Goal: Task Accomplishment & Management: Manage account settings

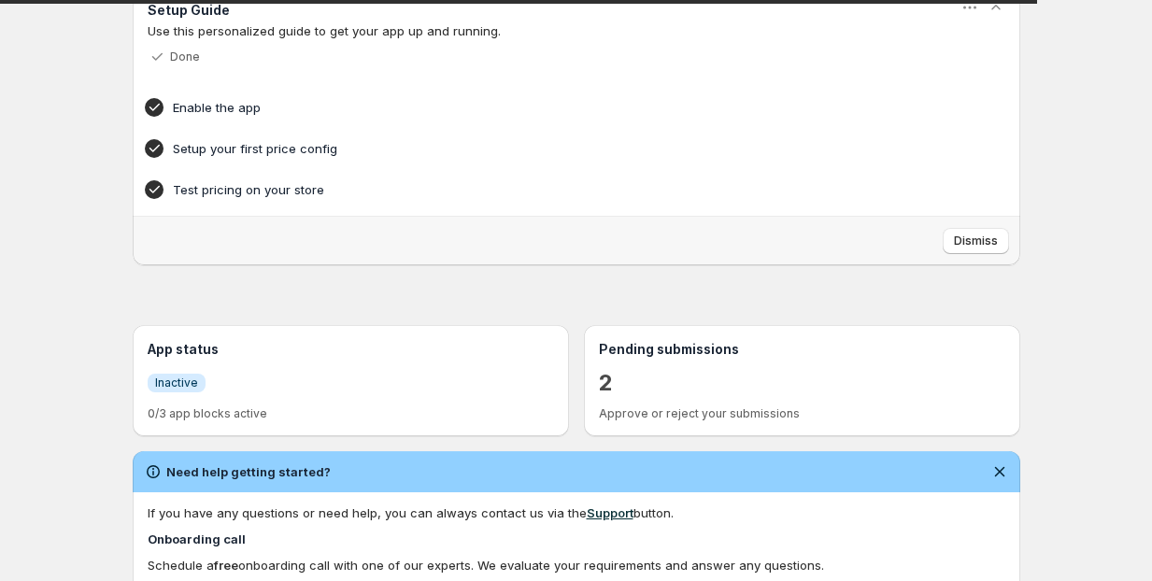
scroll to position [112, 0]
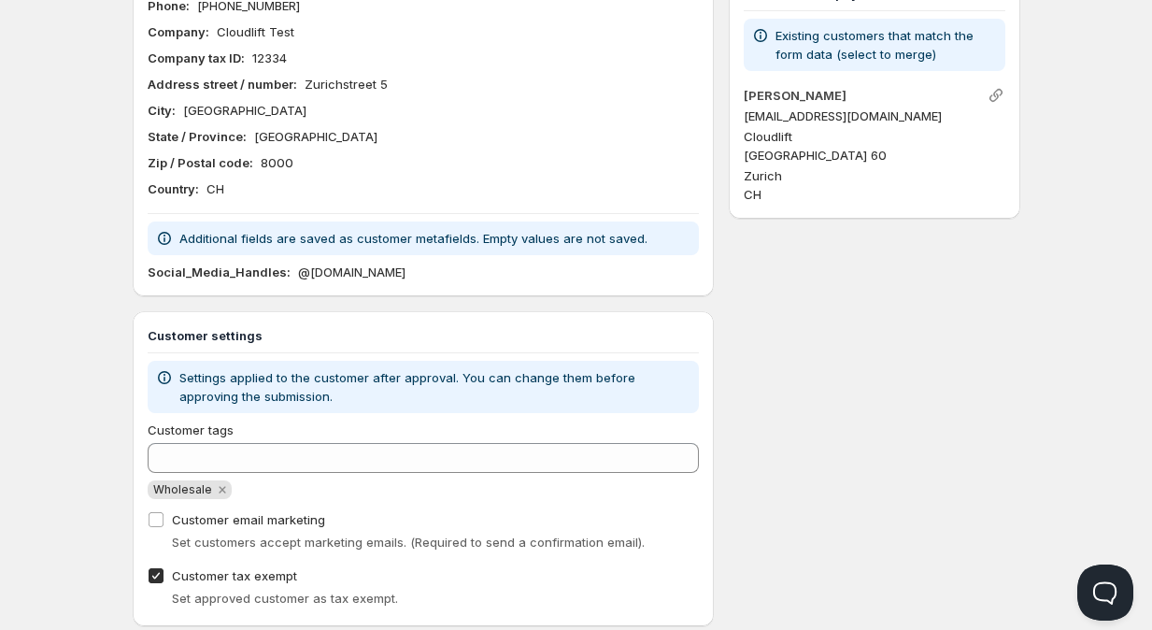
scroll to position [246, 0]
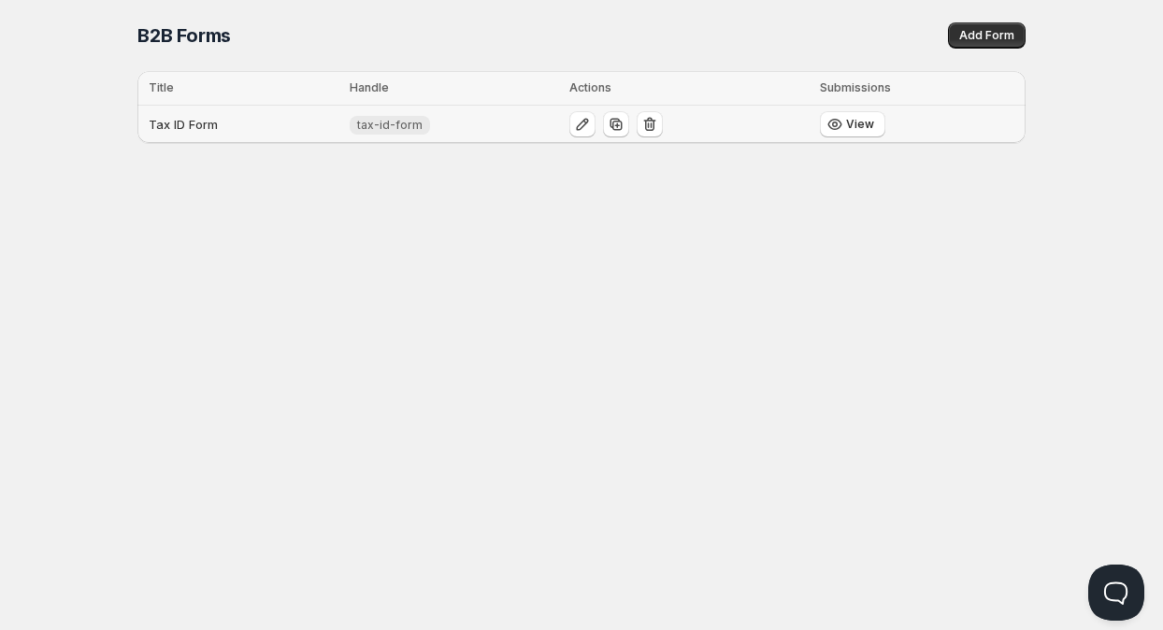
click at [388, 124] on span "tax-id-form" at bounding box center [389, 125] width 65 height 15
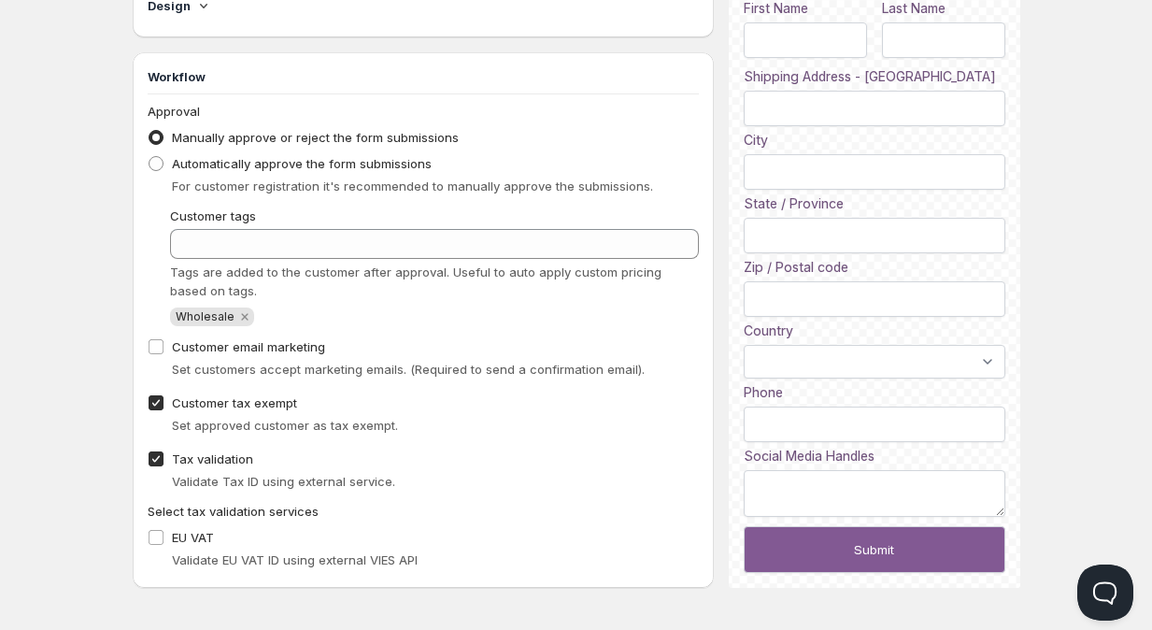
scroll to position [1396, 0]
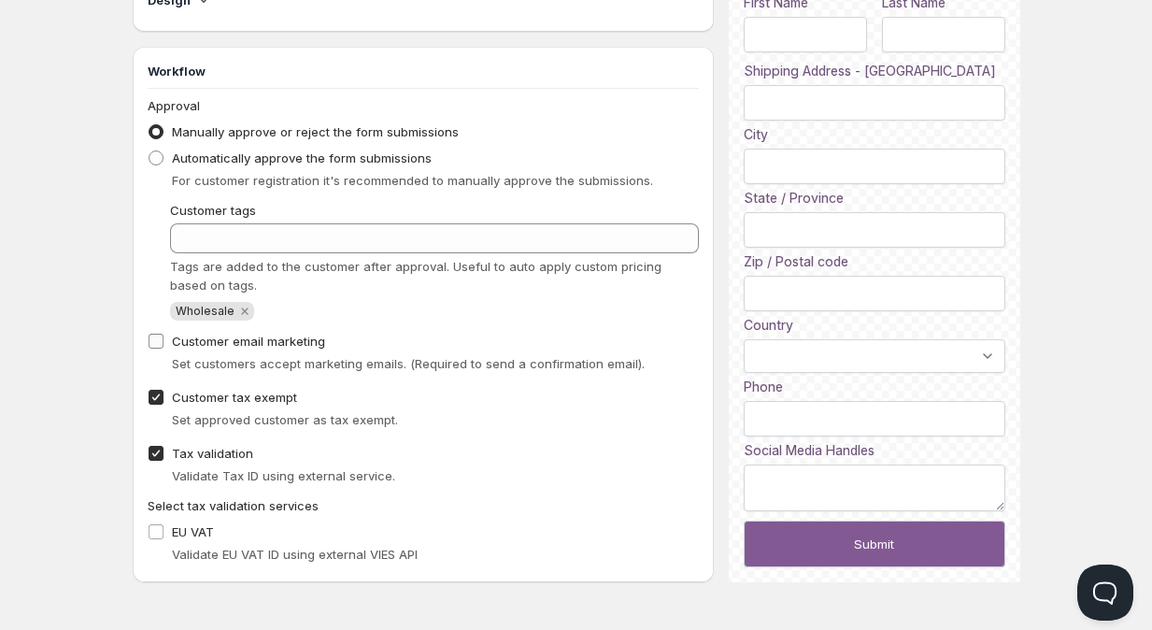
click at [155, 340] on input "Customer email marketing" at bounding box center [156, 341] width 15 height 15
checkbox input "true"
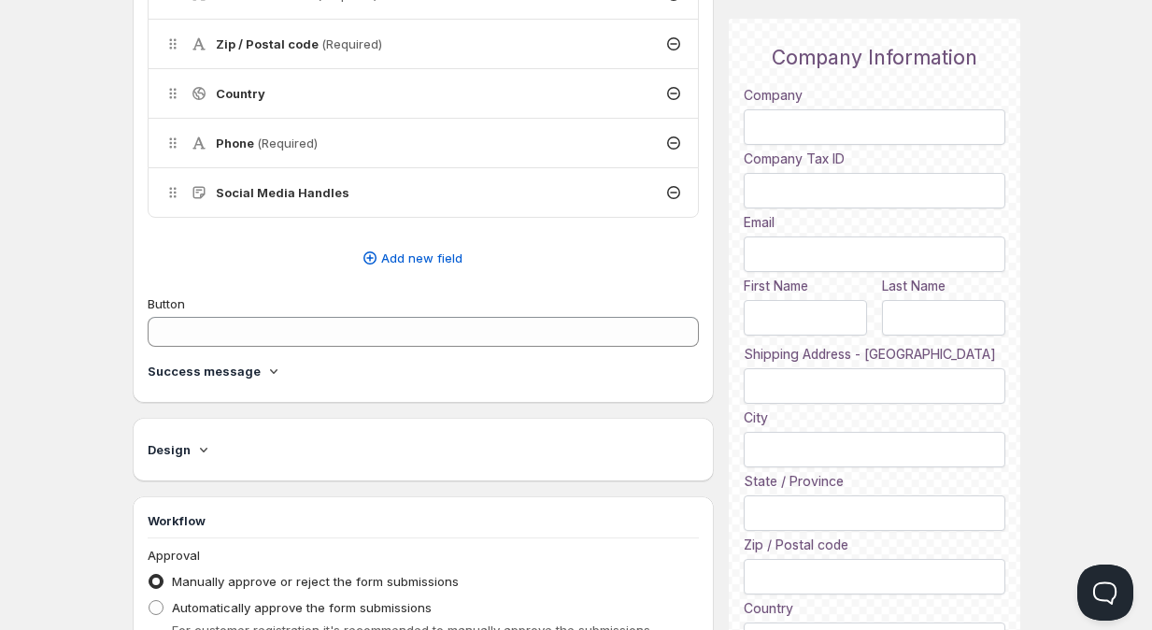
scroll to position [855, 0]
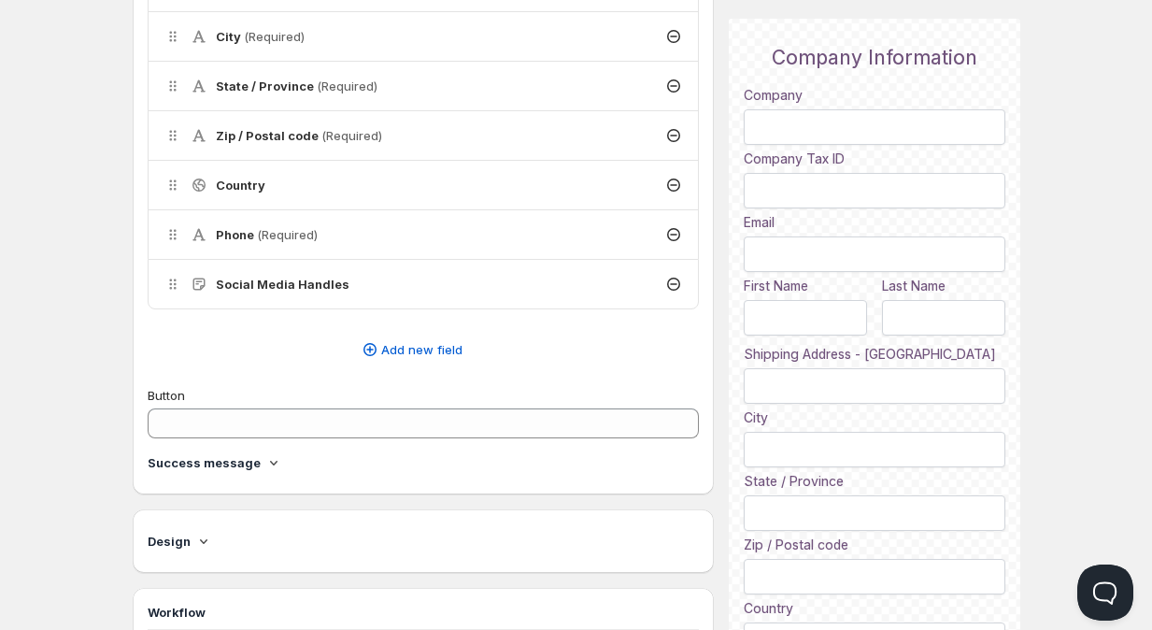
scroll to position [1, 0]
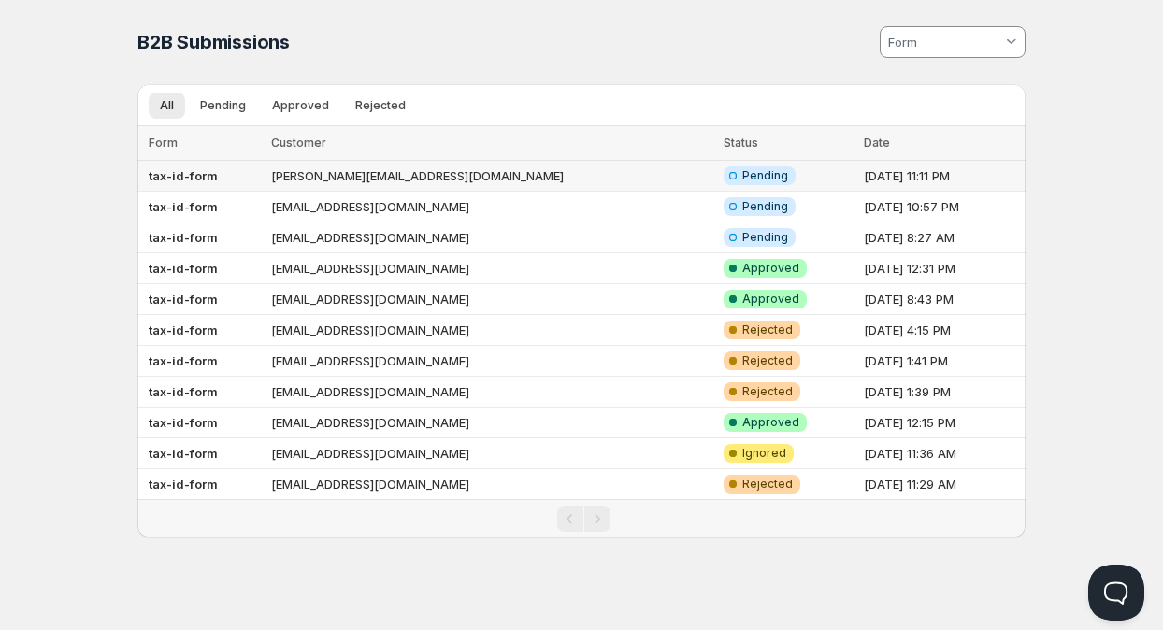
click at [742, 177] on span "Pending" at bounding box center [765, 175] width 46 height 15
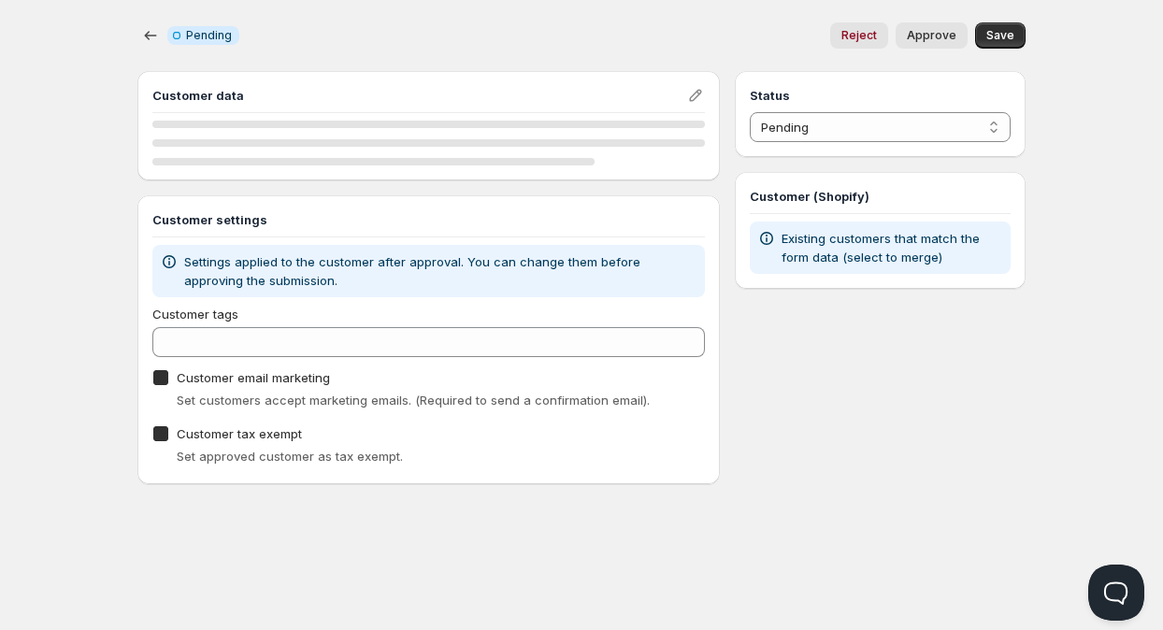
checkbox input "true"
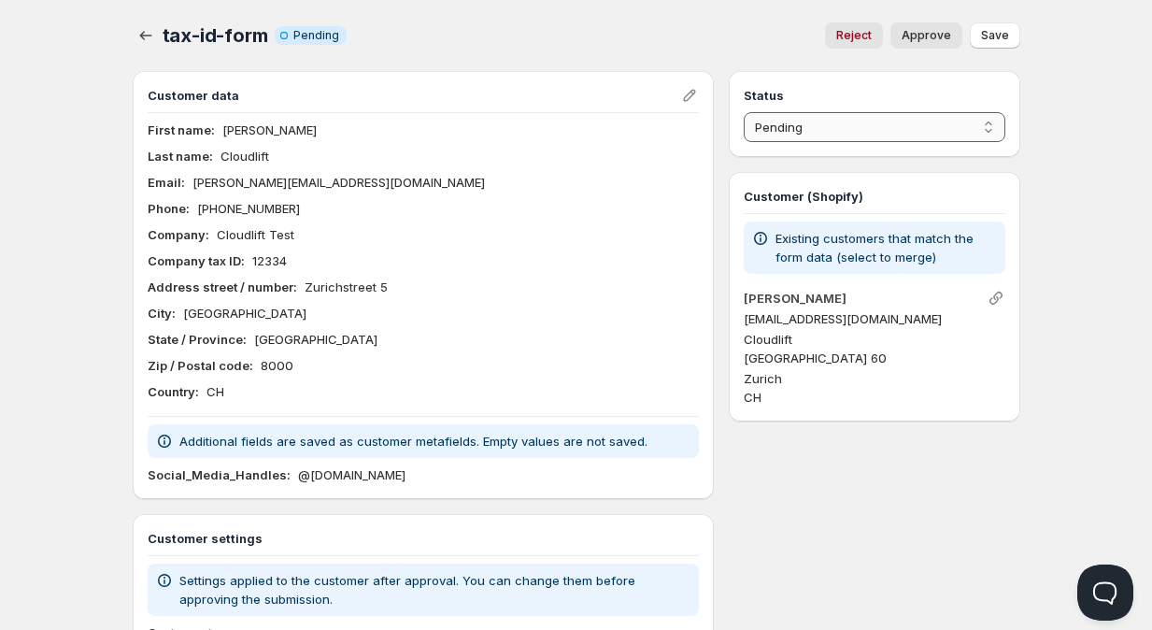
click at [834, 127] on select "Pending Approved Rejected Ignored Spam" at bounding box center [874, 127] width 261 height 30
click at [744, 112] on select "Pending Approved Rejected Ignored Spam" at bounding box center [874, 127] width 261 height 30
click at [993, 38] on span "Save" at bounding box center [995, 35] width 28 height 15
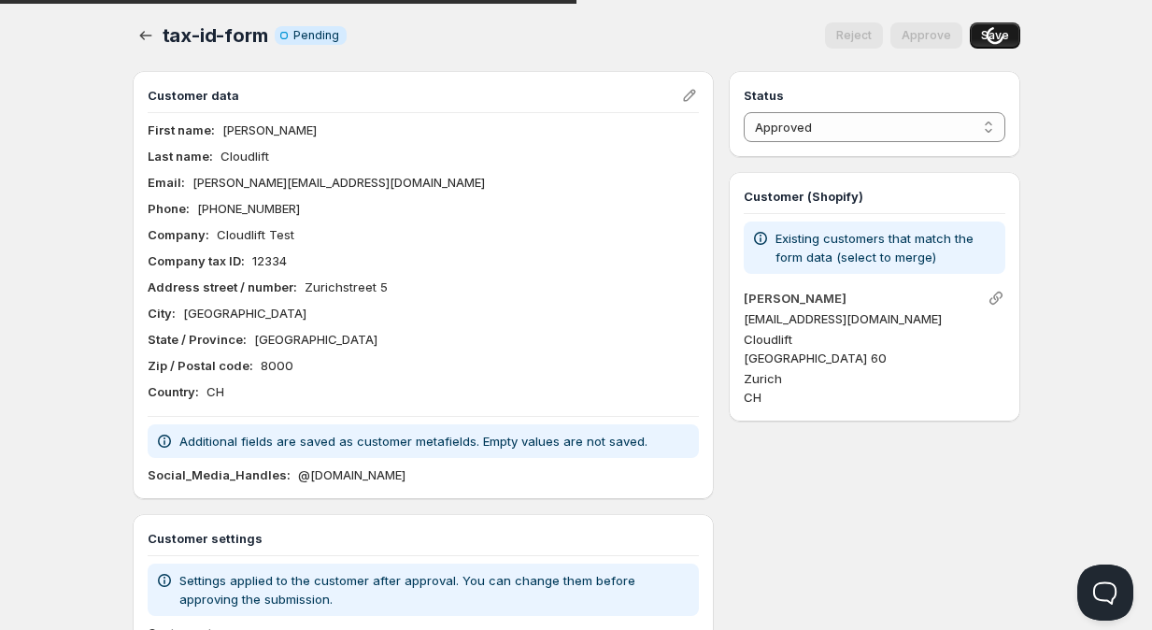
select select "0"
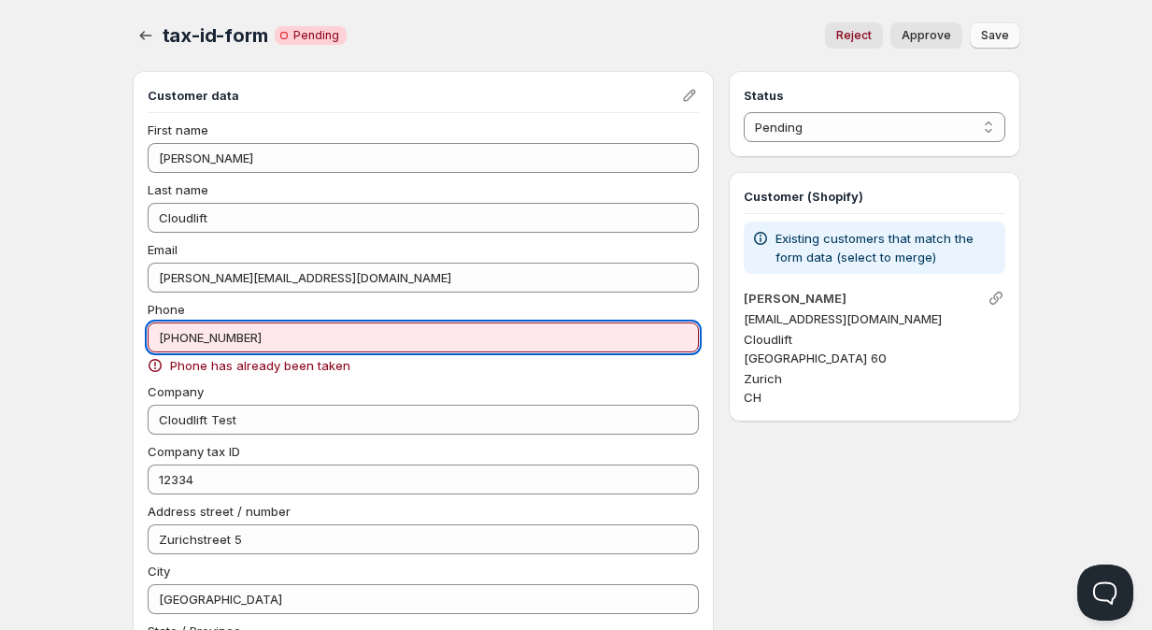
click at [244, 339] on input "+41789489700" at bounding box center [424, 337] width 552 height 30
click at [249, 339] on input "+41789489700" at bounding box center [424, 337] width 552 height 30
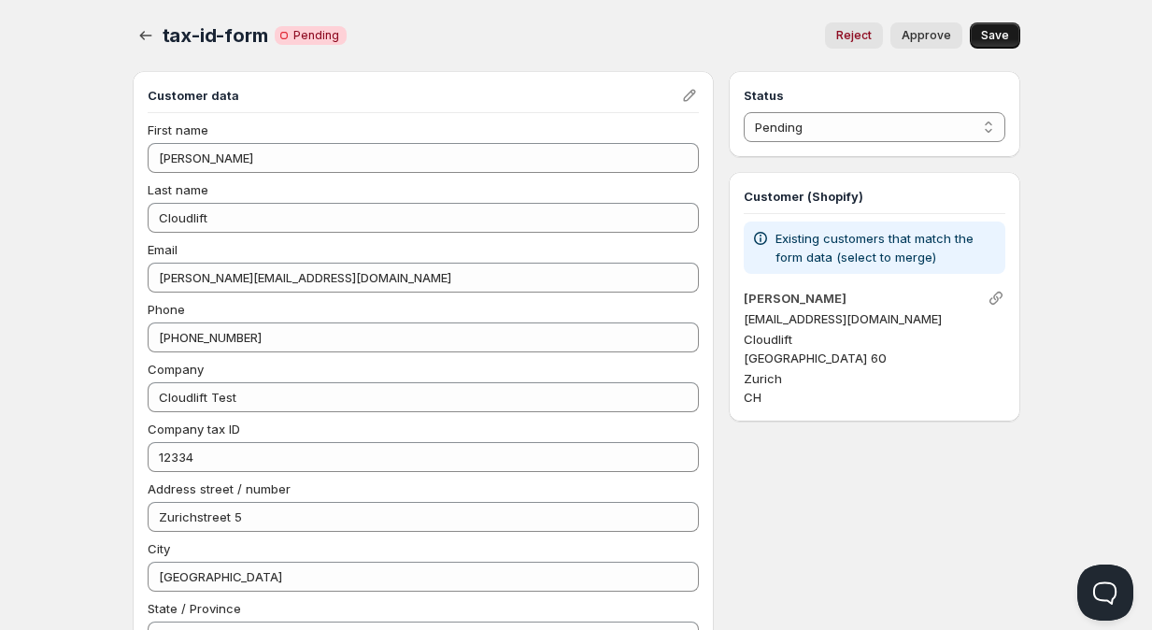
click at [1005, 32] on span "Save" at bounding box center [995, 35] width 28 height 15
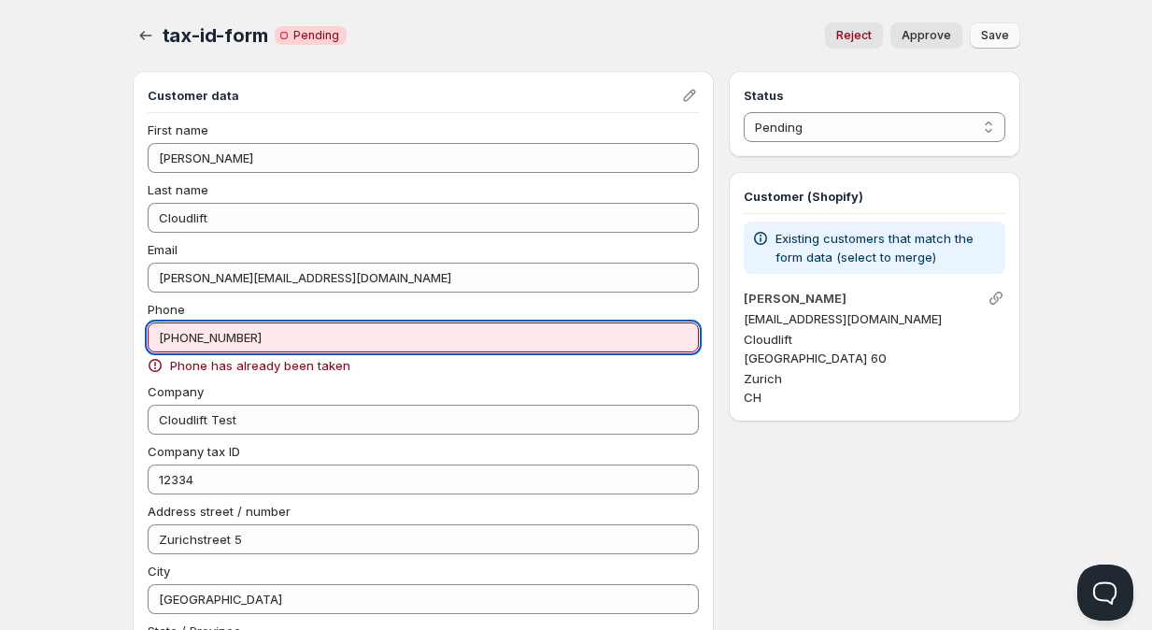
click at [268, 338] on input "+41789489701" at bounding box center [424, 337] width 552 height 30
drag, startPoint x: 246, startPoint y: 339, endPoint x: 167, endPoint y: 342, distance: 78.5
click at [167, 342] on input "+41789489701" at bounding box center [424, 337] width 552 height 30
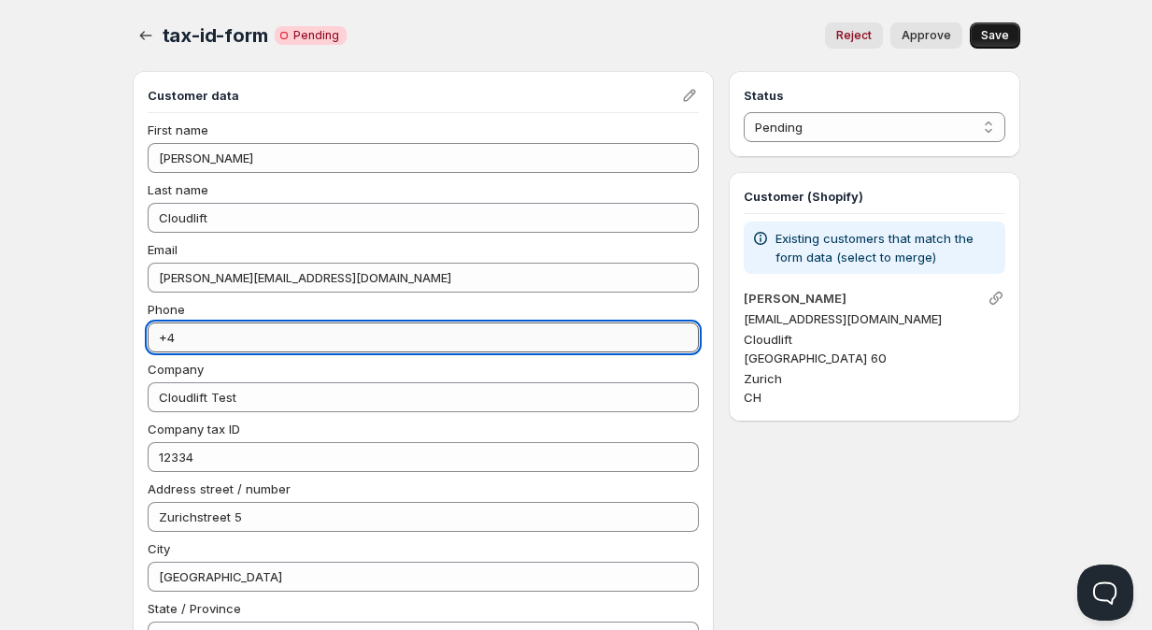
type input "+"
type input "3"
type input "1"
click at [111, 299] on div "tax-id-form. This page is ready tax-id-form Critical Incomplete Pending Reject …" at bounding box center [576, 616] width 933 height 1233
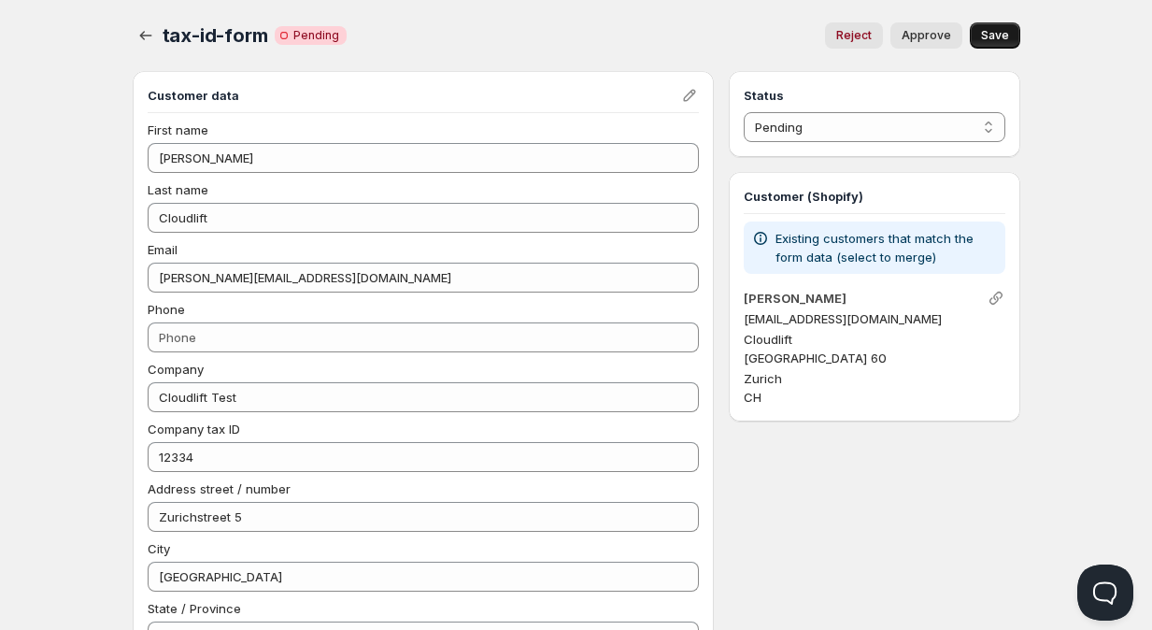
type input "+41789489701"
click at [1003, 38] on span "Save" at bounding box center [995, 35] width 28 height 15
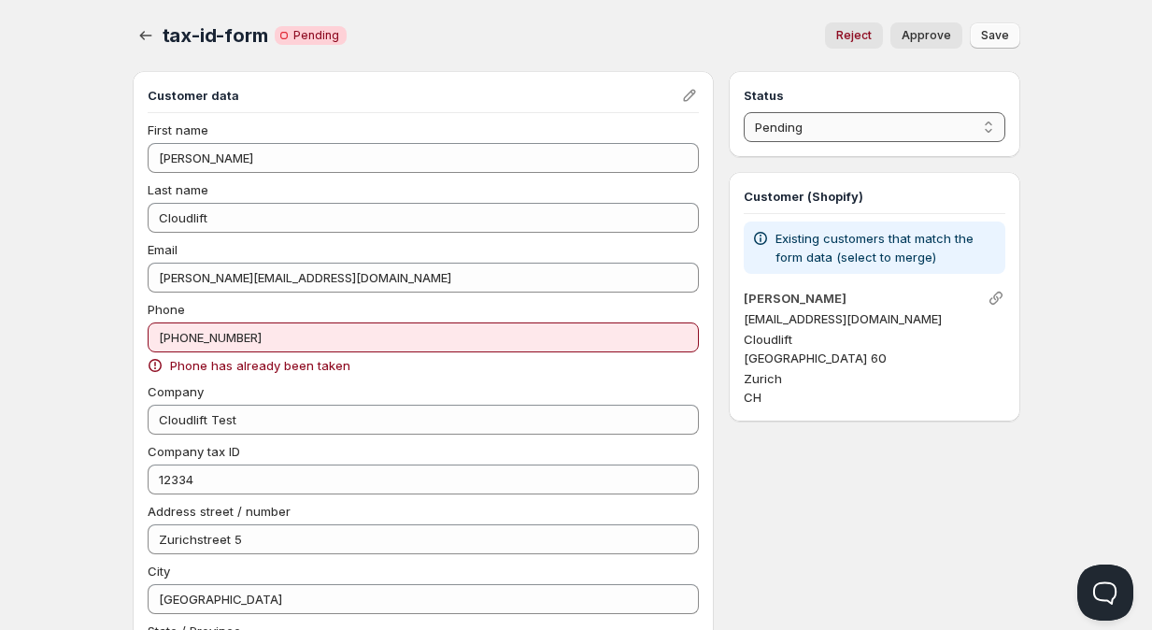
click at [885, 134] on select "Pending Approved Rejected Ignored Spam" at bounding box center [874, 127] width 261 height 30
select select "1"
click at [744, 112] on select "Pending Approved Rejected Ignored Spam" at bounding box center [874, 127] width 261 height 30
click at [1007, 36] on span "Save" at bounding box center [995, 35] width 28 height 15
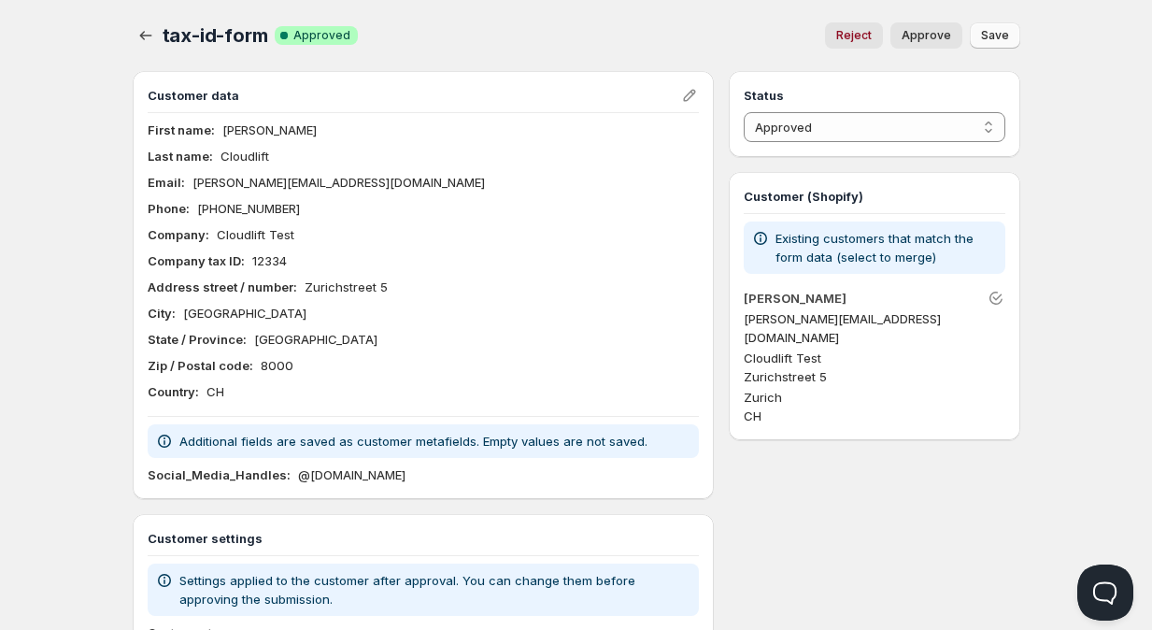
scroll to position [13, 0]
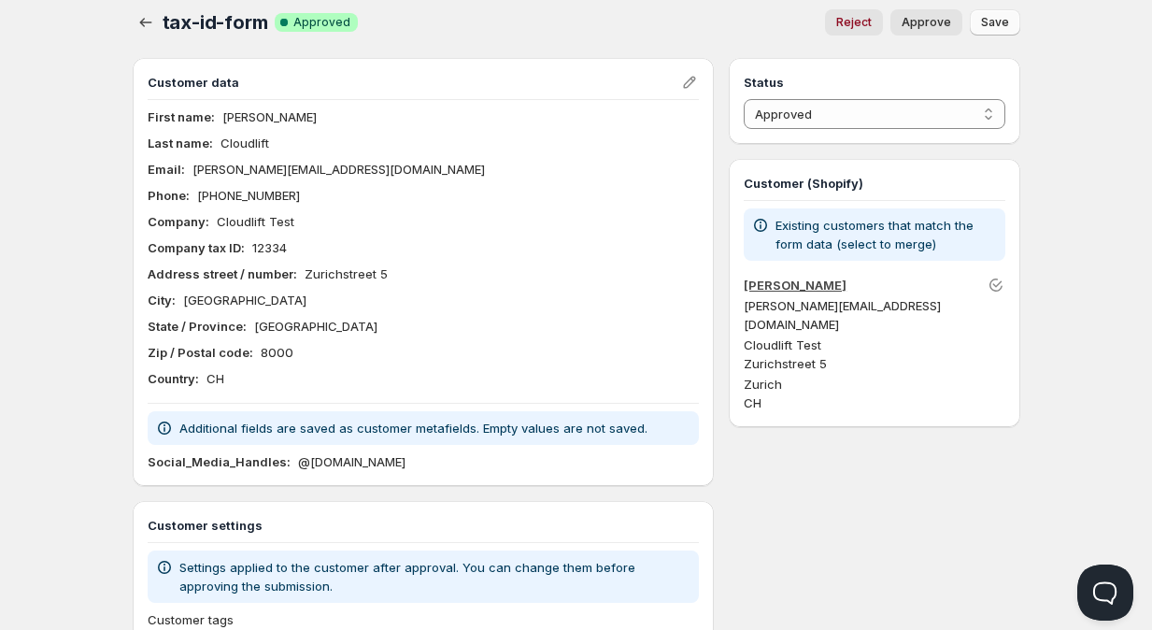
click at [817, 289] on link "Michael Cloudlift" at bounding box center [795, 285] width 103 height 15
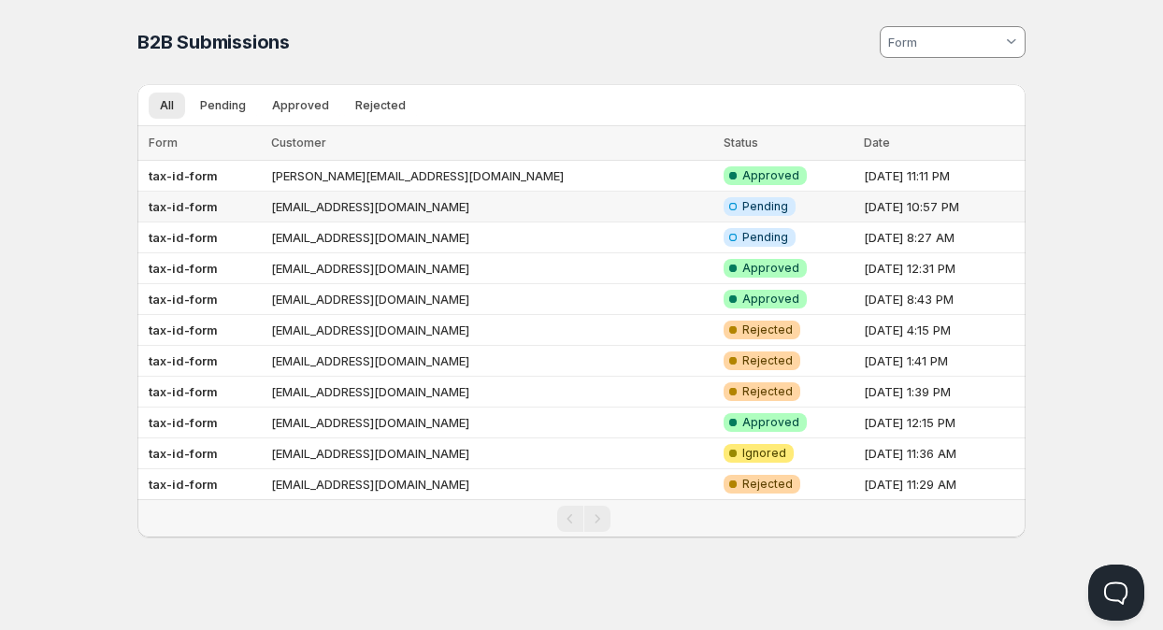
click at [742, 202] on span "Pending" at bounding box center [765, 206] width 46 height 15
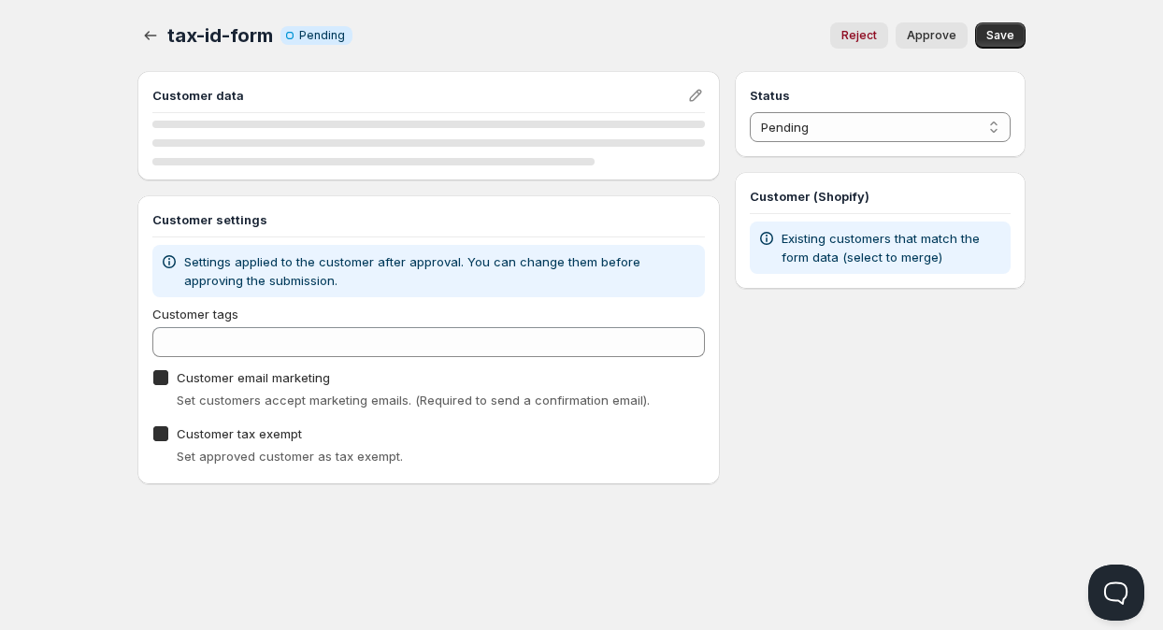
checkbox input "true"
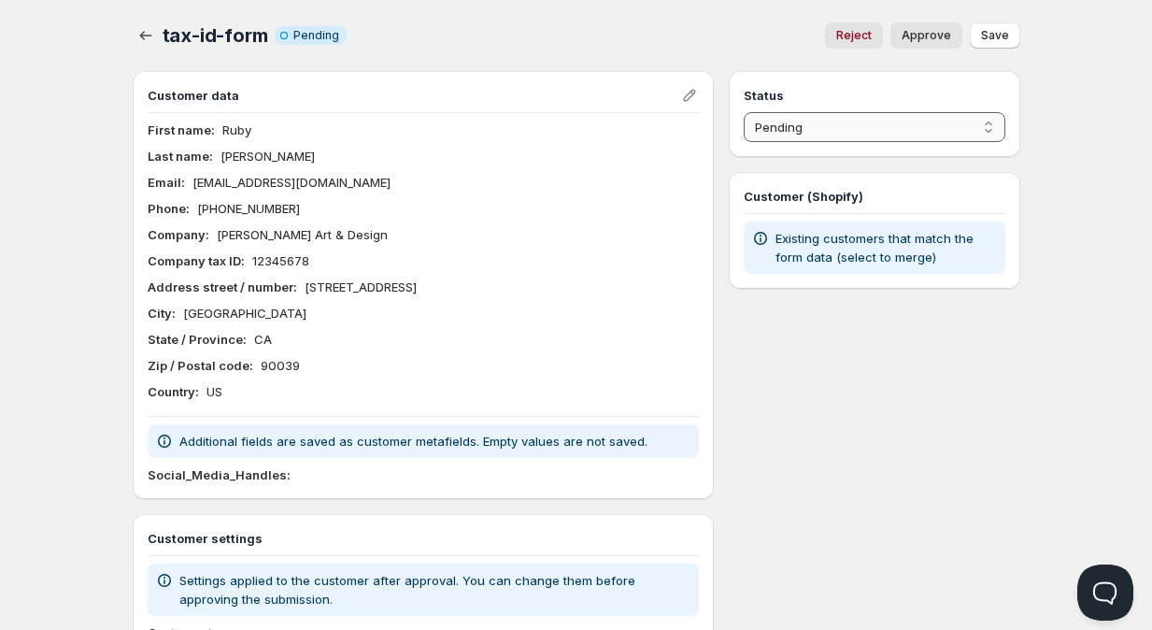
click at [872, 134] on select "Pending Approved Rejected Ignored Spam" at bounding box center [874, 127] width 261 height 30
click at [744, 112] on select "Pending Approved Rejected Ignored Spam" at bounding box center [874, 127] width 261 height 30
click at [1006, 36] on span "Save" at bounding box center [995, 35] width 28 height 15
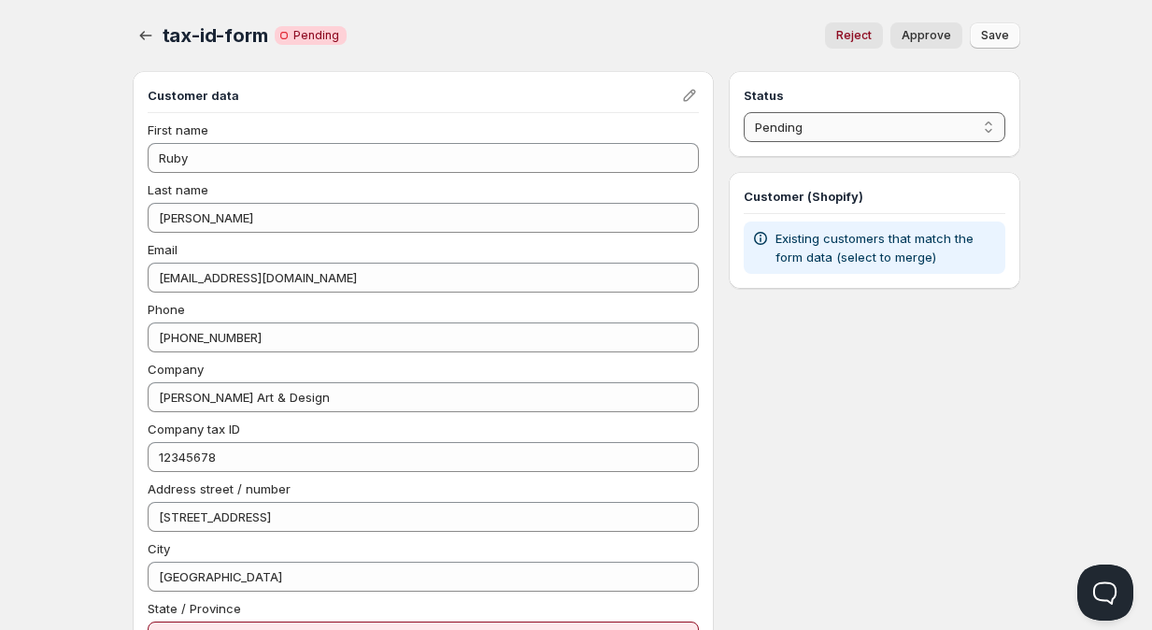
click at [804, 130] on select "Pending Approved Rejected Ignored Spam" at bounding box center [874, 127] width 261 height 30
click at [744, 112] on select "Pending Approved Rejected Ignored Spam" at bounding box center [874, 127] width 261 height 30
click at [1000, 36] on span "Save" at bounding box center [995, 35] width 28 height 15
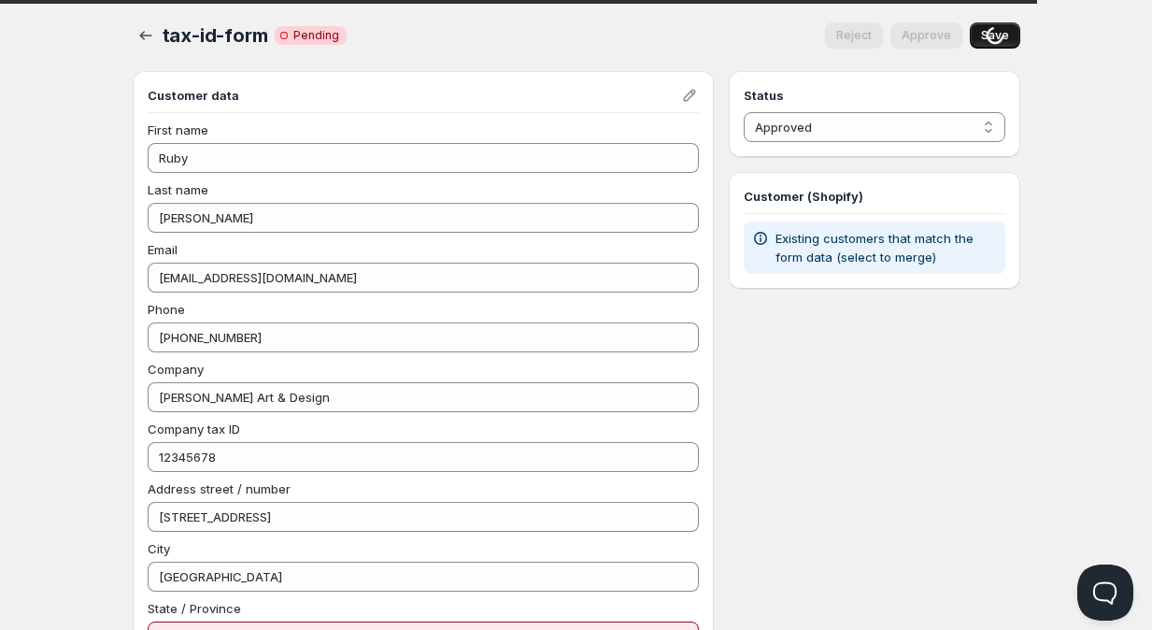
select select "0"
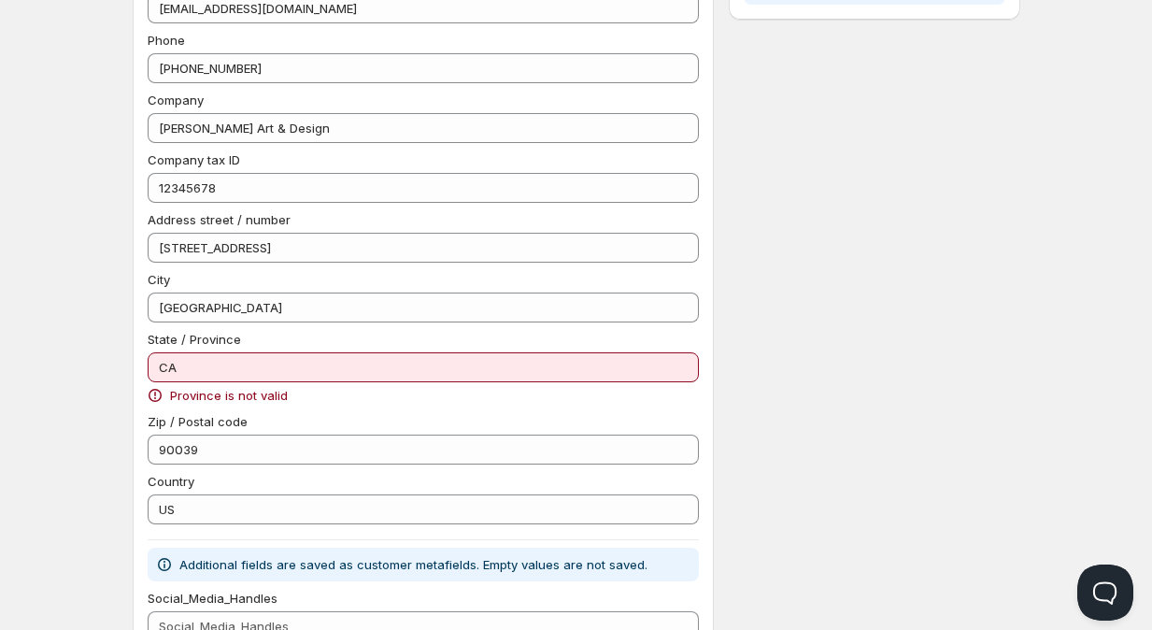
scroll to position [284, 0]
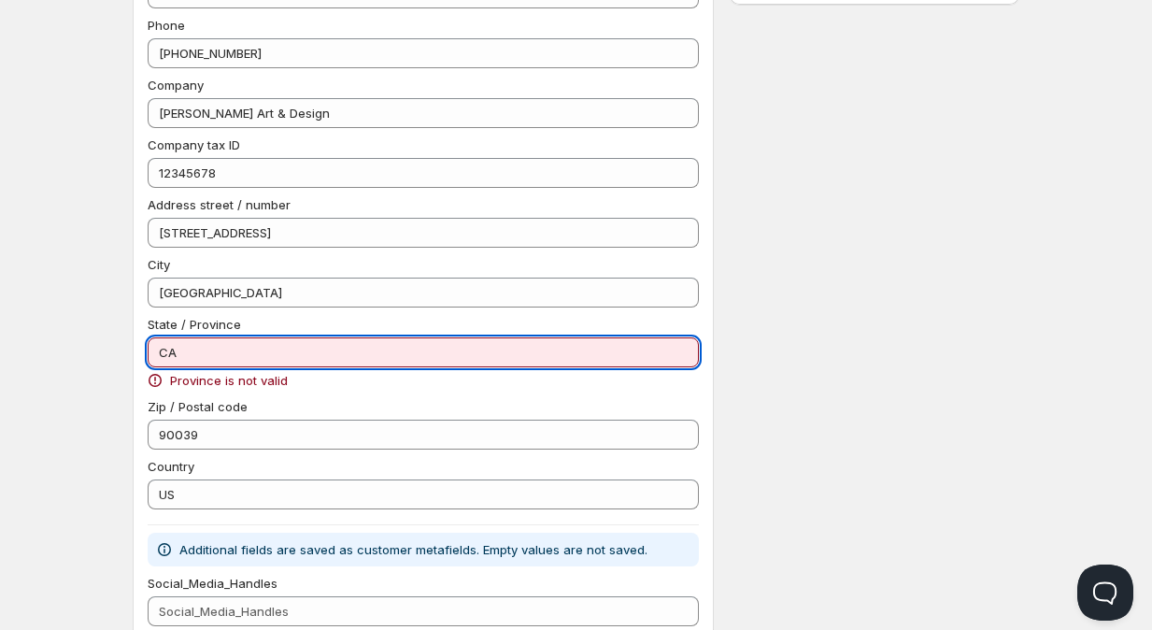
click at [203, 353] on input "CA" at bounding box center [424, 352] width 552 height 30
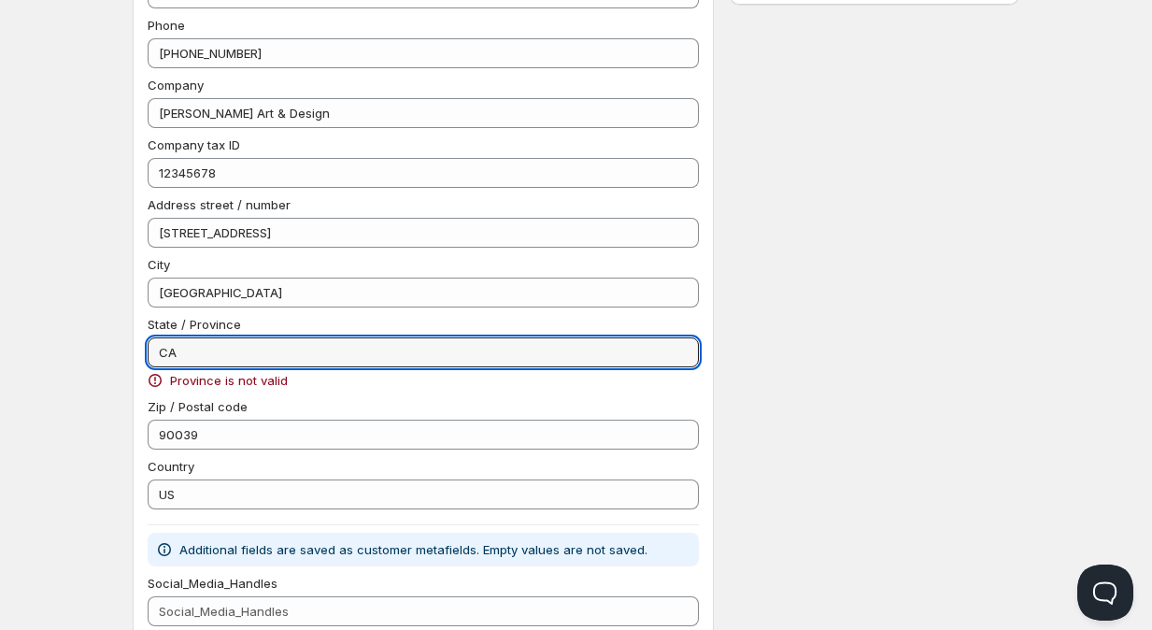
type input "California"
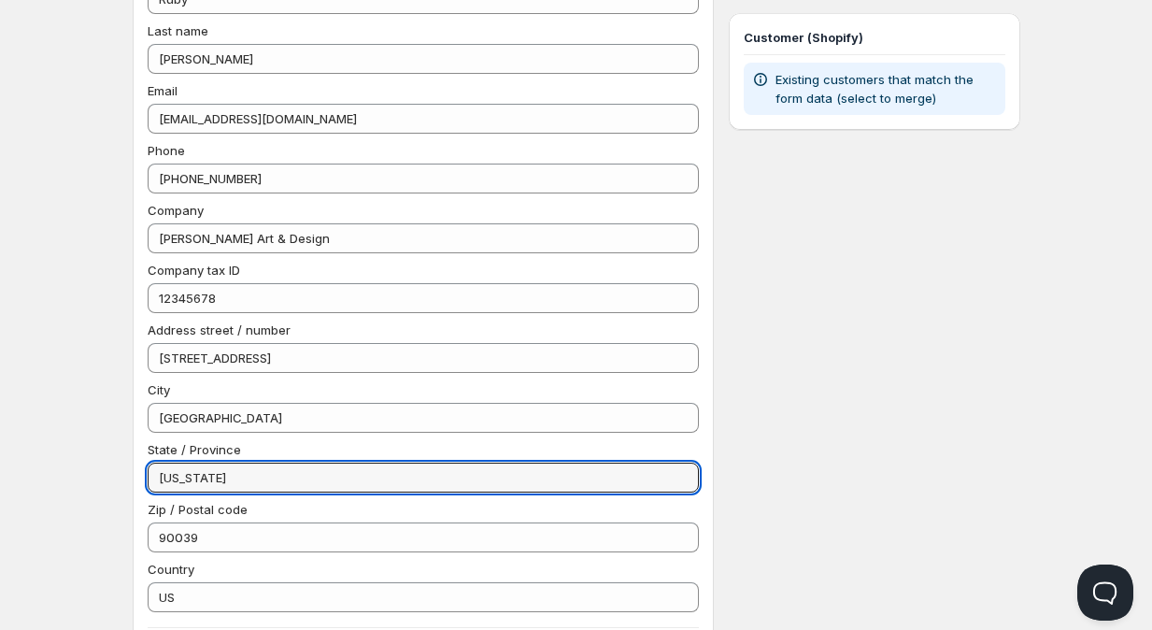
scroll to position [0, 0]
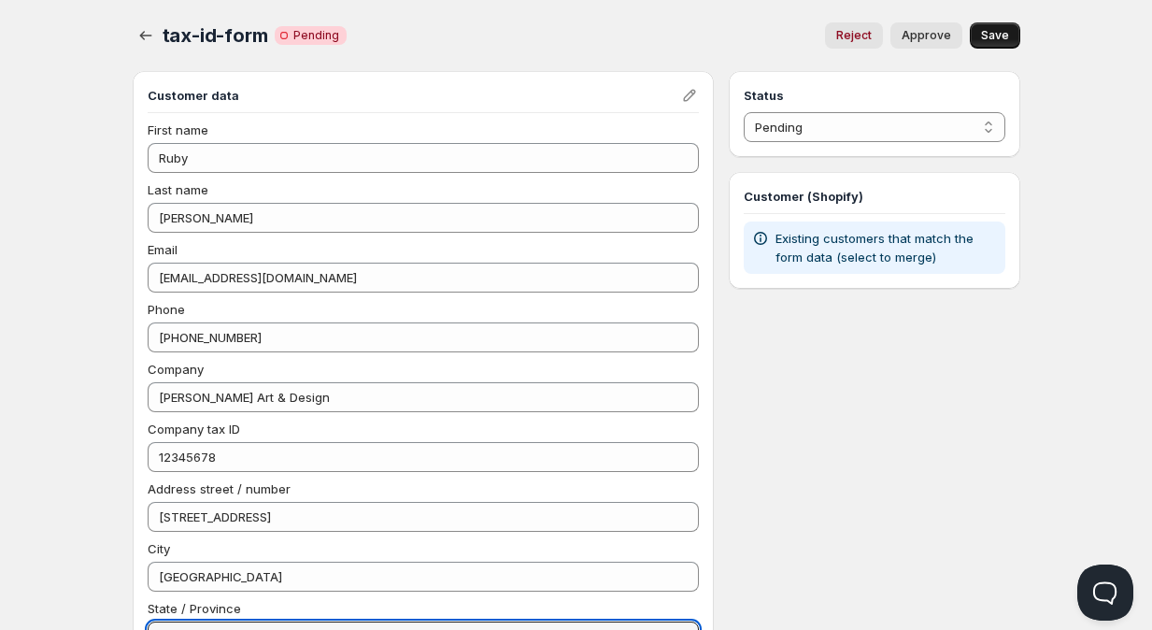
click at [918, 147] on div "Status Pending Approved Rejected Ignored Spam Pending" at bounding box center [874, 114] width 291 height 86
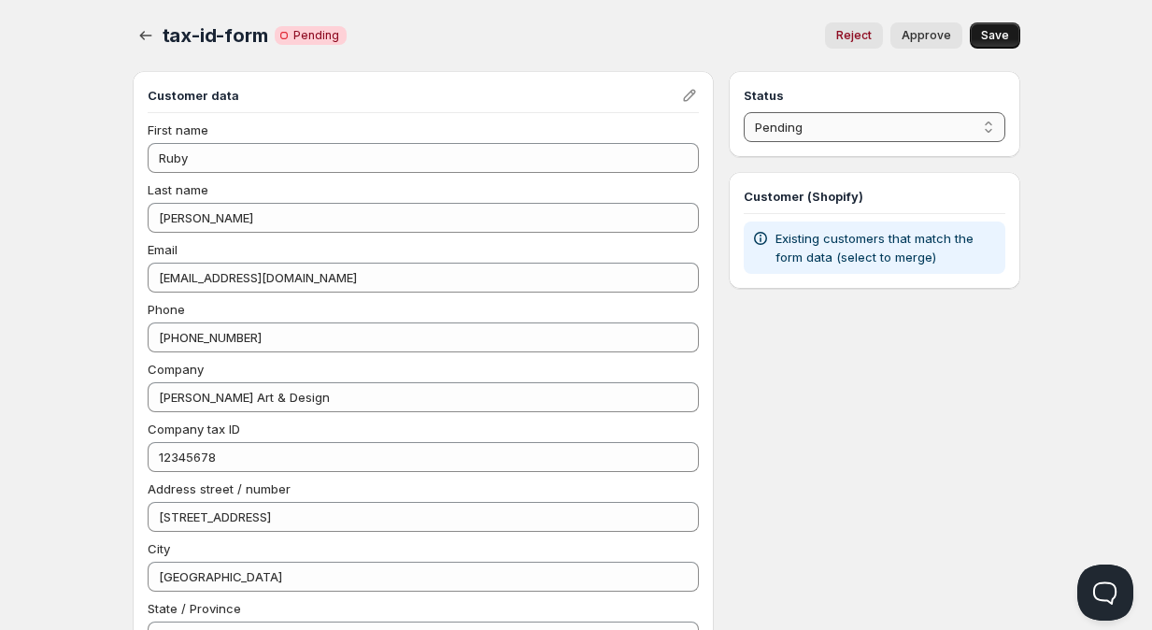
click at [912, 130] on select "Pending Approved Rejected Ignored Spam" at bounding box center [874, 127] width 261 height 30
select select "1"
click at [744, 112] on select "Pending Approved Rejected Ignored Spam" at bounding box center [874, 127] width 261 height 30
click at [1004, 36] on span "Save" at bounding box center [995, 35] width 28 height 15
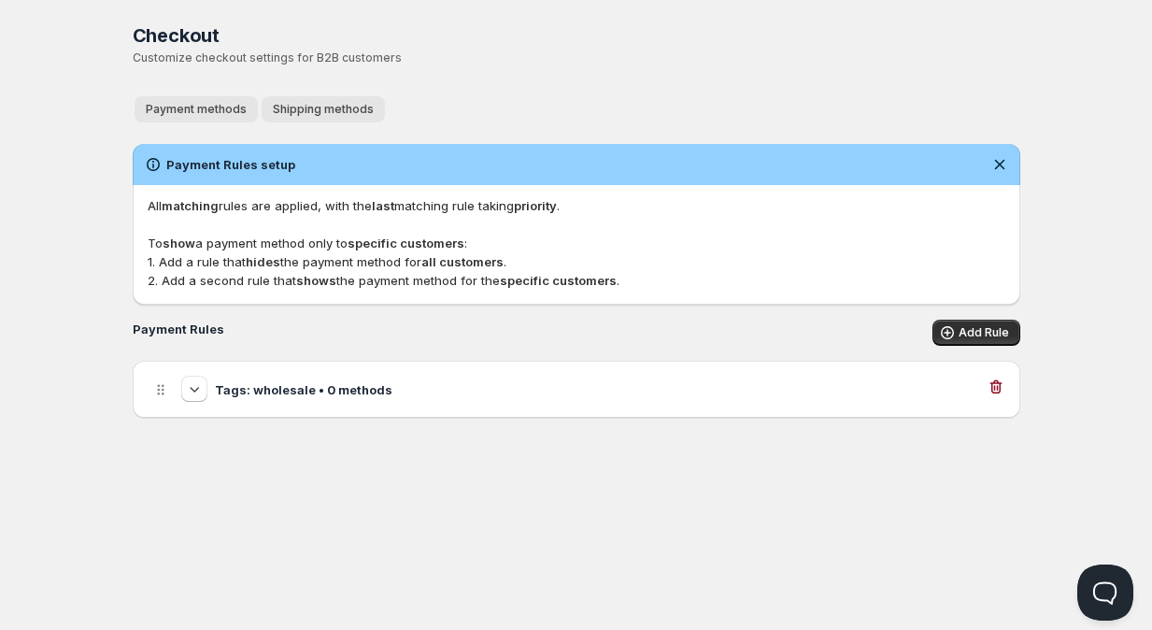
click at [322, 104] on span "Shipping methods" at bounding box center [323, 109] width 101 height 15
click at [420, 391] on h3 "Tags: Wholesale, wholesale • 2 methods" at bounding box center [339, 389] width 249 height 19
select select "1"
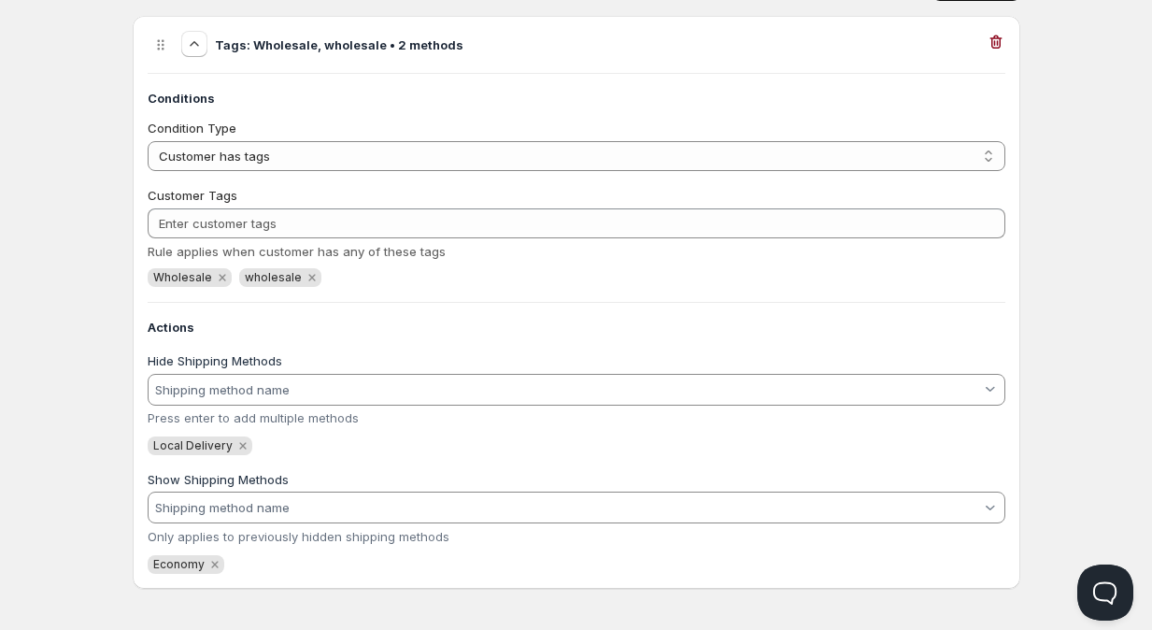
scroll to position [347, 0]
click at [1084, 126] on div "Home Pricing Price lists Checkout Forms Submissions Settings Features Plans Che…" at bounding box center [576, 143] width 1152 height 980
